Goal: Transaction & Acquisition: Subscribe to service/newsletter

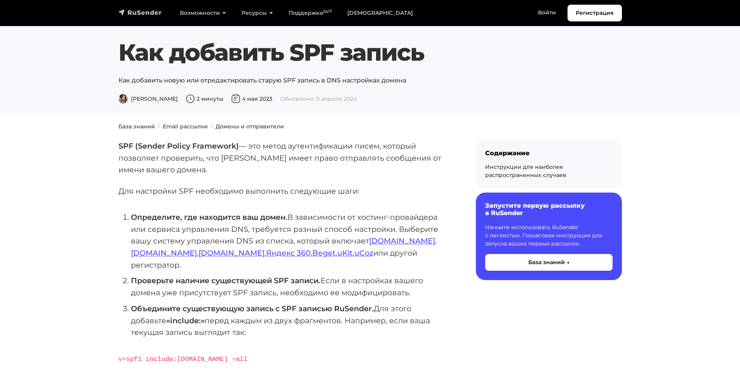
click at [138, 15] on img "navbar" at bounding box center [140, 13] width 44 height 8
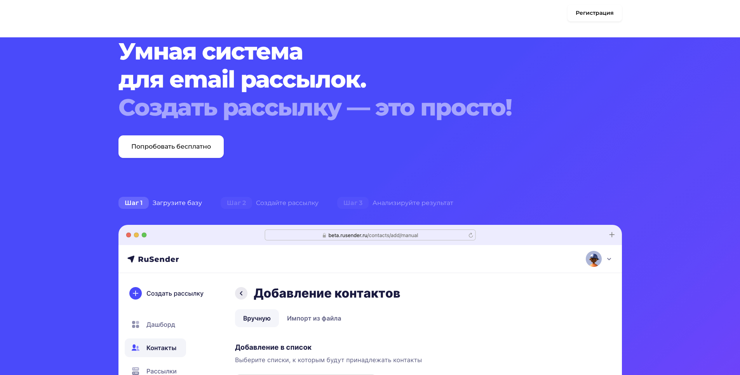
click at [180, 204] on div "Шаг 1 Загрузите базу" at bounding box center [160, 203] width 102 height 16
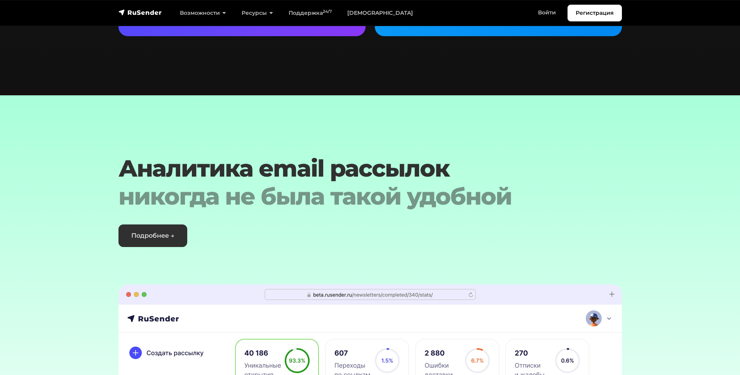
scroll to position [2137, 0]
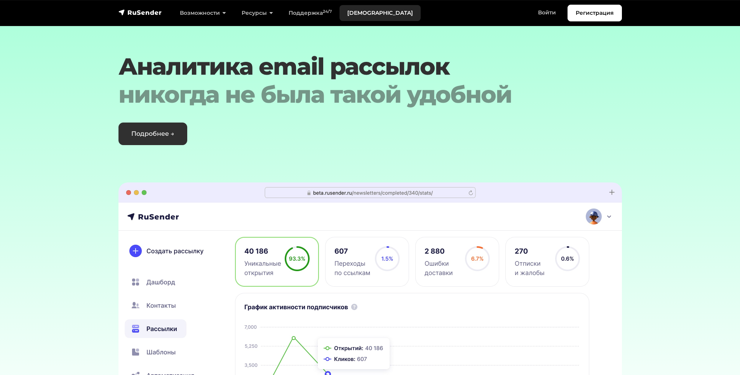
click at [352, 16] on link "[DEMOGRAPHIC_DATA]" at bounding box center [380, 13] width 81 height 16
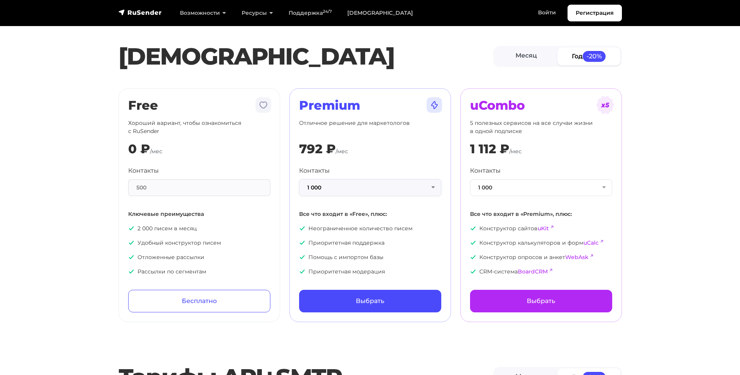
click at [331, 190] on button "1 000" at bounding box center [370, 187] width 142 height 17
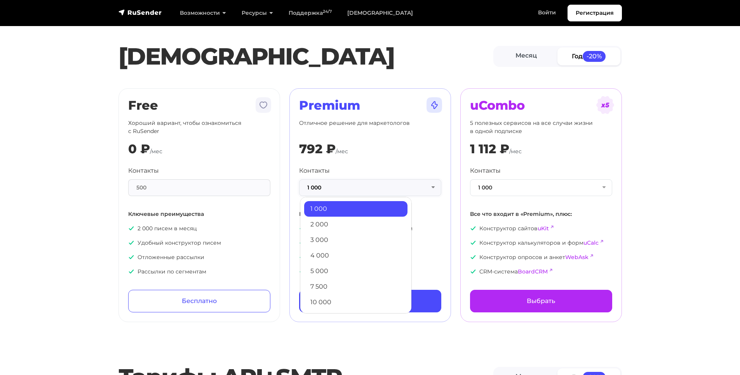
click at [331, 190] on button "1 000" at bounding box center [370, 187] width 142 height 17
